Goal: Task Accomplishment & Management: Use online tool/utility

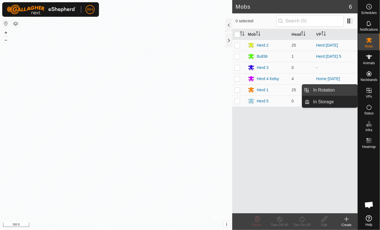
click at [322, 90] on link "In Rotation" at bounding box center [334, 90] width 48 height 11
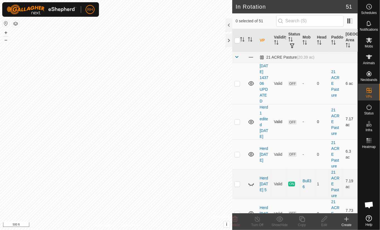
checkbox input "true"
click at [303, 220] on icon at bounding box center [302, 219] width 7 height 7
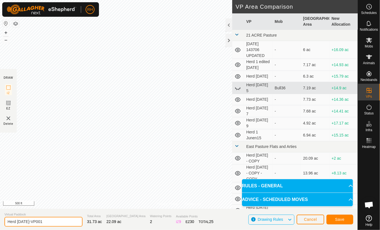
click at [44, 223] on input "Herd [DATE]-VP001" at bounding box center [43, 222] width 78 height 10
type input "Herd [DATE]"
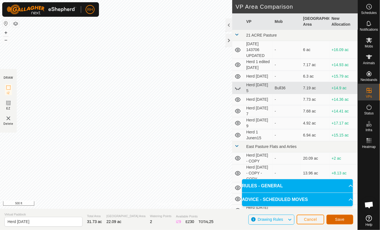
click at [339, 219] on span "Save" at bounding box center [339, 219] width 9 height 4
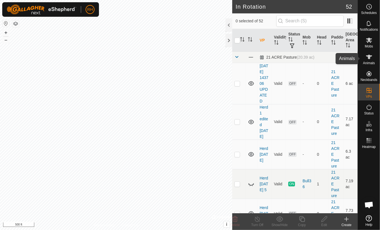
click at [368, 58] on icon at bounding box center [369, 57] width 7 height 7
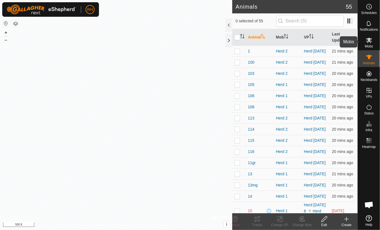
click at [371, 42] on icon at bounding box center [369, 40] width 6 height 5
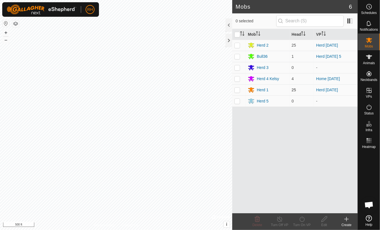
click at [237, 90] on p-checkbox at bounding box center [238, 90] width 6 height 4
checkbox input "true"
click at [303, 218] on icon at bounding box center [302, 219] width 7 height 7
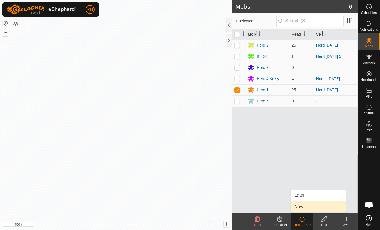
click at [302, 207] on link "Now" at bounding box center [318, 206] width 55 height 11
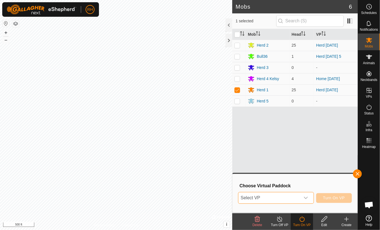
click at [300, 198] on span "Select VP" at bounding box center [270, 197] width 62 height 11
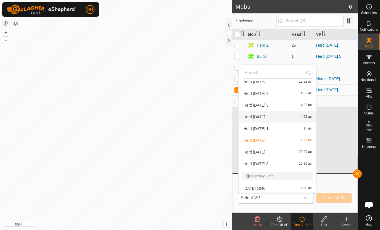
scroll to position [195, 0]
click at [258, 152] on li "Herd [DATE] 22.09 ac" at bounding box center [278, 151] width 78 height 11
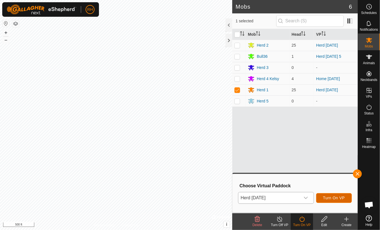
click at [339, 198] on span "Turn On VP" at bounding box center [334, 198] width 22 height 4
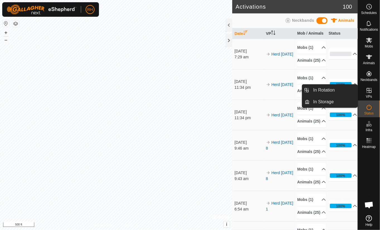
click at [369, 92] on icon at bounding box center [369, 90] width 5 height 5
click at [329, 90] on link "In Rotation" at bounding box center [334, 90] width 48 height 11
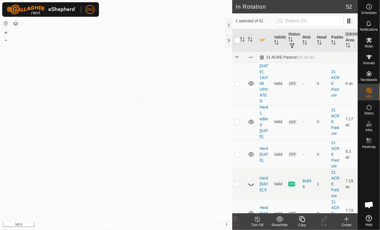
checkbox input "false"
checkbox input "true"
click at [303, 220] on icon at bounding box center [302, 219] width 7 height 7
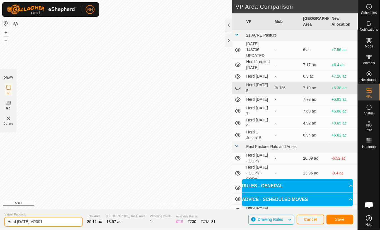
drag, startPoint x: 45, startPoint y: 220, endPoint x: 30, endPoint y: 221, distance: 14.5
click at [30, 221] on input "Herd [DATE]-VP001" at bounding box center [43, 222] width 78 height 10
type input "Herd [DATE]"
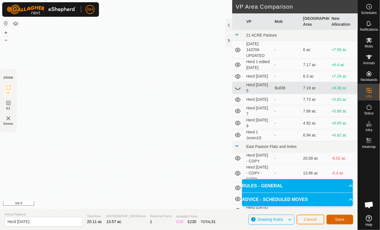
click at [340, 219] on span "Save" at bounding box center [339, 219] width 9 height 4
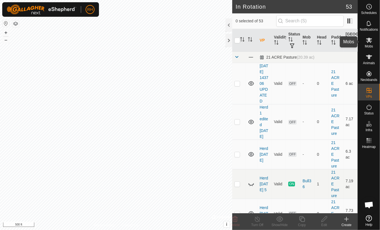
click at [369, 39] on icon at bounding box center [369, 40] width 6 height 5
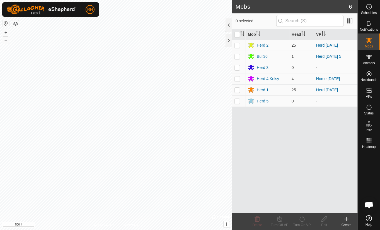
click at [238, 47] on p-checkbox at bounding box center [238, 45] width 6 height 4
checkbox input "true"
click at [304, 221] on icon at bounding box center [302, 219] width 5 height 6
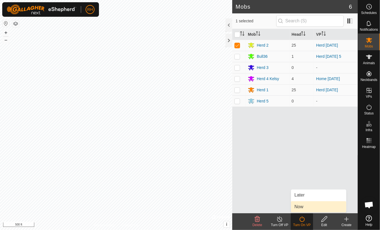
click at [299, 205] on link "Now" at bounding box center [318, 206] width 55 height 11
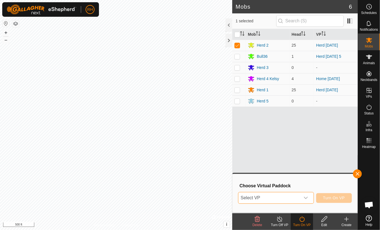
click at [292, 199] on span "Select VP" at bounding box center [270, 197] width 62 height 11
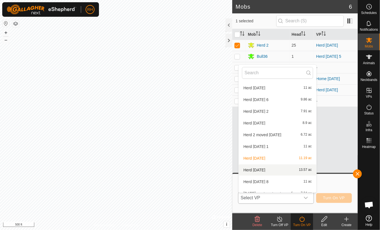
scroll to position [521, 0]
click at [260, 170] on li "Herd [DATE] 13.57 ac" at bounding box center [278, 170] width 78 height 11
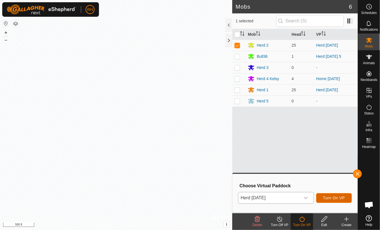
click at [338, 199] on span "Turn On VP" at bounding box center [334, 198] width 22 height 4
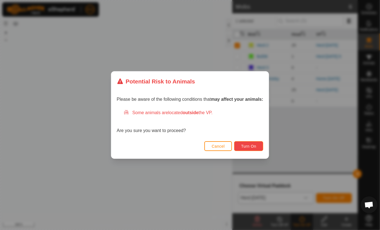
click at [241, 145] on span "Turn On" at bounding box center [248, 146] width 15 height 4
